Goal: Register for event/course

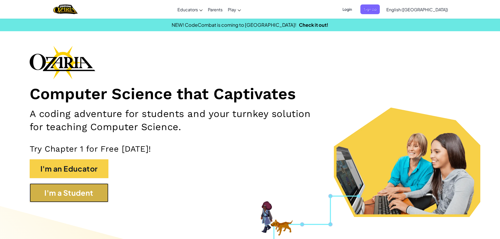
click at [105, 191] on button "I'm a Student" at bounding box center [69, 193] width 79 height 19
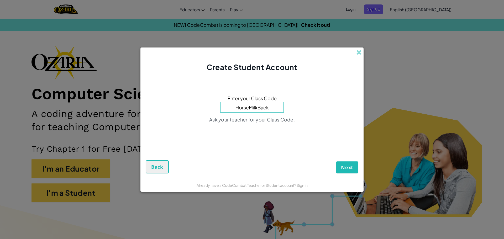
type input "HorseMilkBack"
click at [345, 165] on span "Next" at bounding box center [347, 167] width 12 height 6
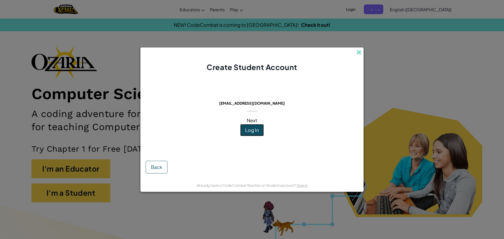
click at [253, 130] on span "Log In" at bounding box center [252, 130] width 14 height 6
